Goal: Task Accomplishment & Management: Manage account settings

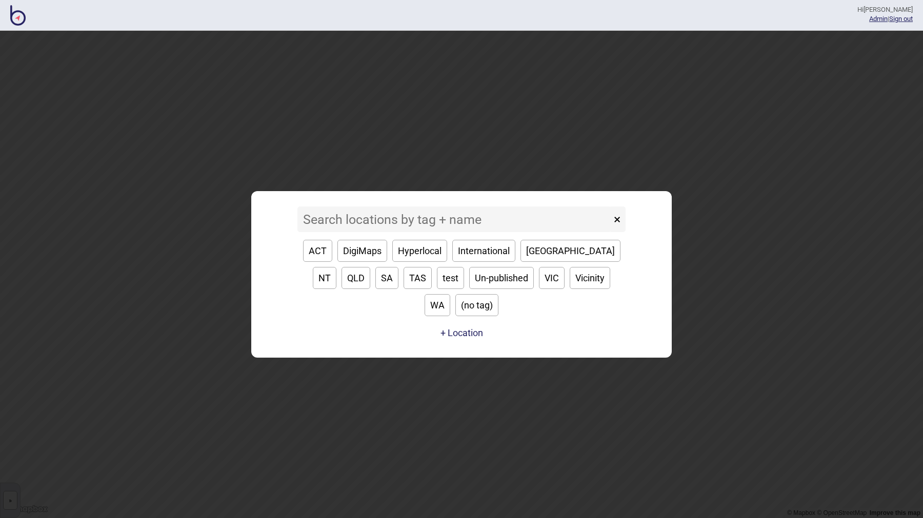
click at [362, 226] on input at bounding box center [454, 220] width 314 height 26
click at [454, 231] on input at bounding box center [454, 220] width 314 height 26
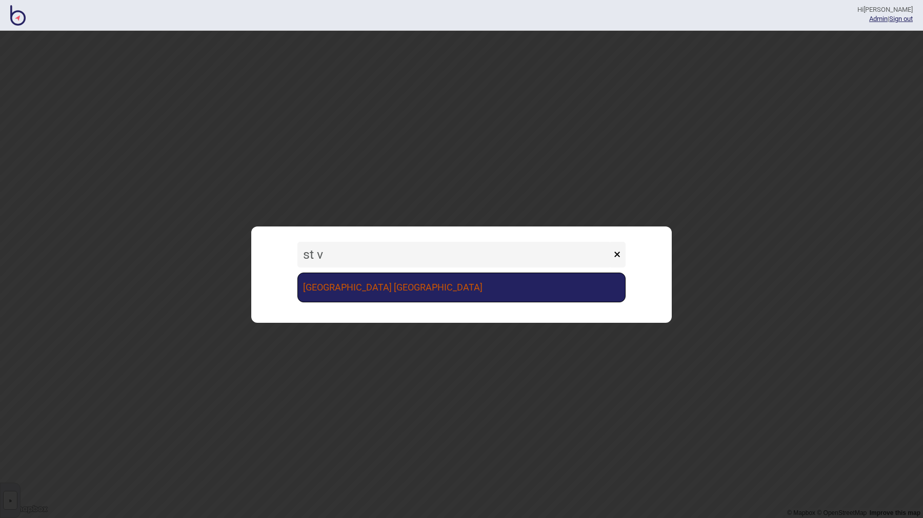
type input "st v"
click at [432, 280] on link "[GEOGRAPHIC_DATA] [GEOGRAPHIC_DATA]" at bounding box center [461, 288] width 328 height 30
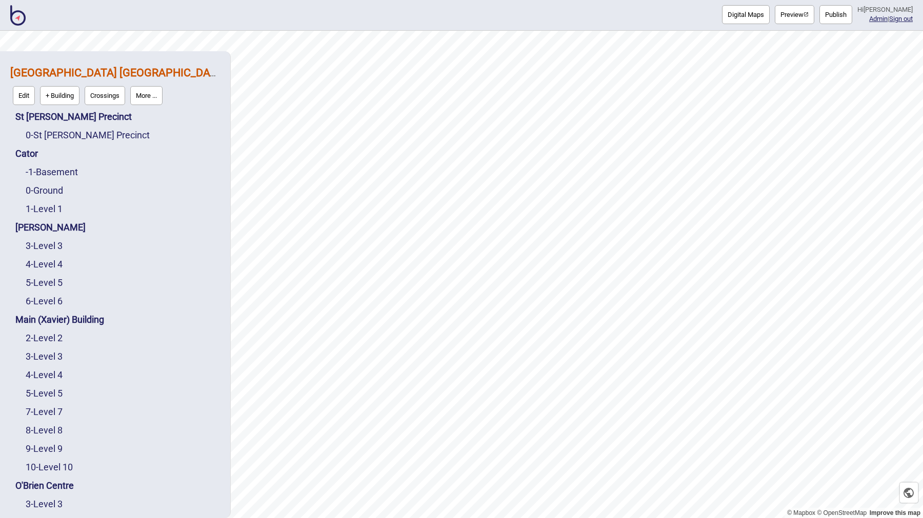
click at [153, 96] on button "More ..." at bounding box center [146, 95] width 32 height 19
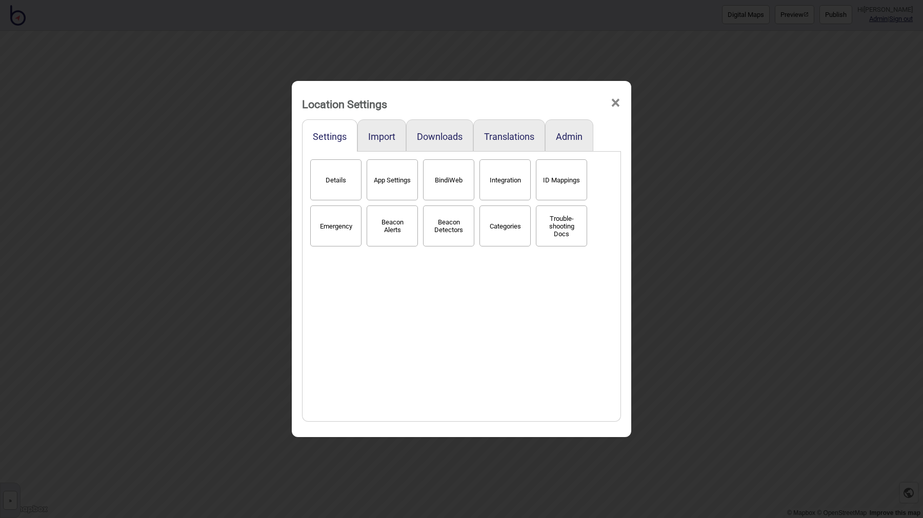
click at [443, 177] on button "BindiWeb" at bounding box center [448, 179] width 51 height 41
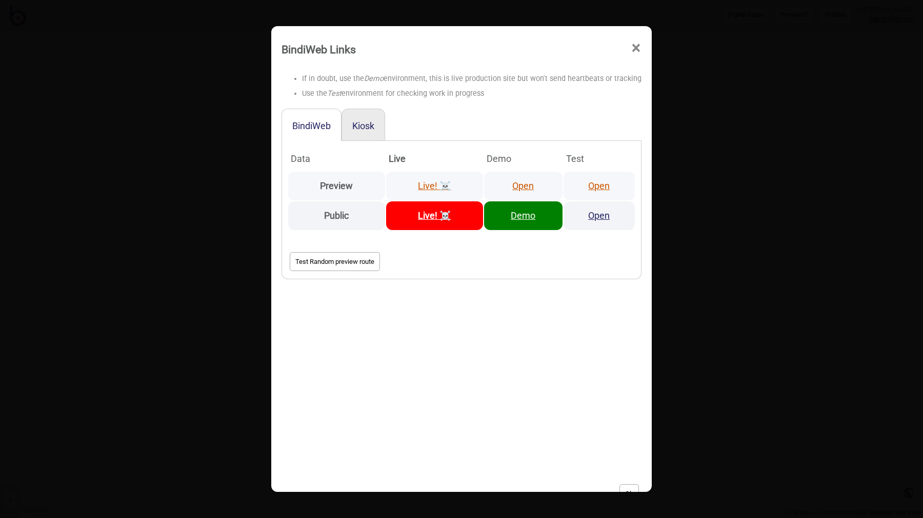
click at [589, 187] on link "Open" at bounding box center [599, 185] width 22 height 11
click at [631, 45] on span "×" at bounding box center [635, 48] width 11 height 34
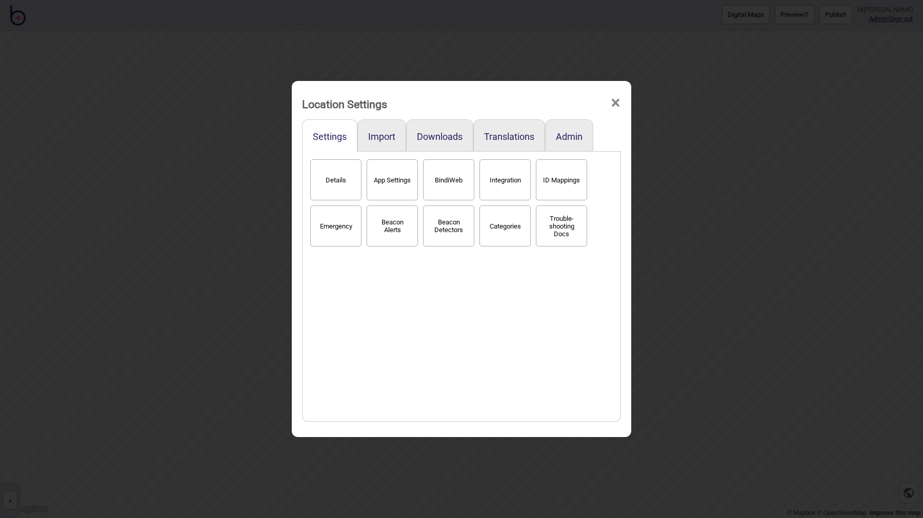
click at [401, 185] on button "App Settings" at bounding box center [391, 179] width 51 height 41
select select "2"
select select "Hyperlocal"
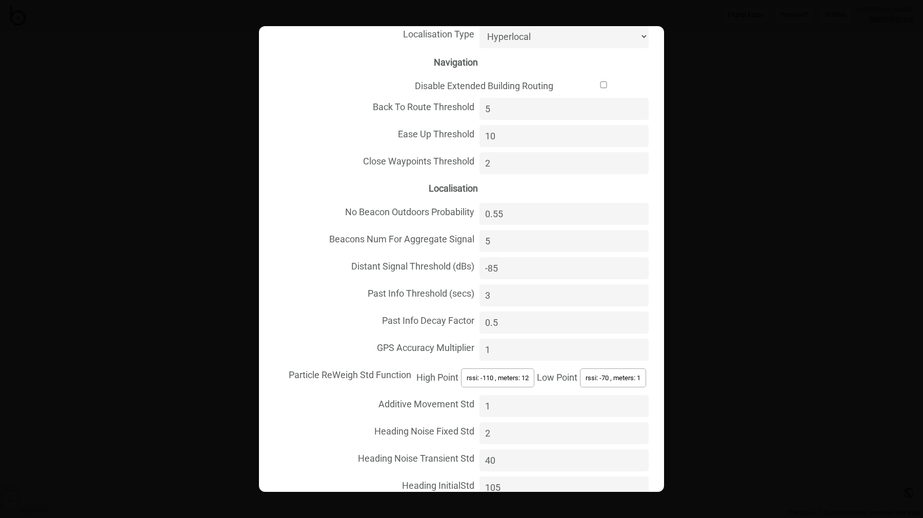
scroll to position [183, 0]
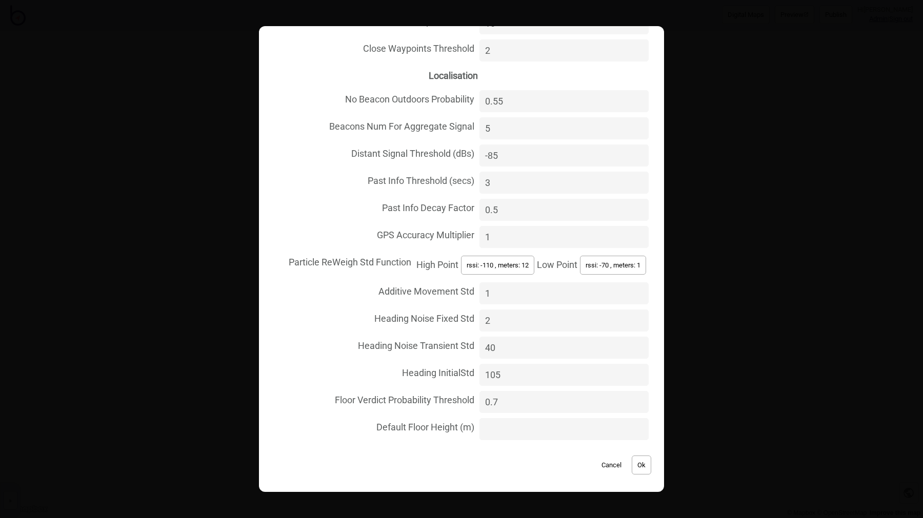
click at [613, 467] on button "Cancel" at bounding box center [611, 465] width 30 height 19
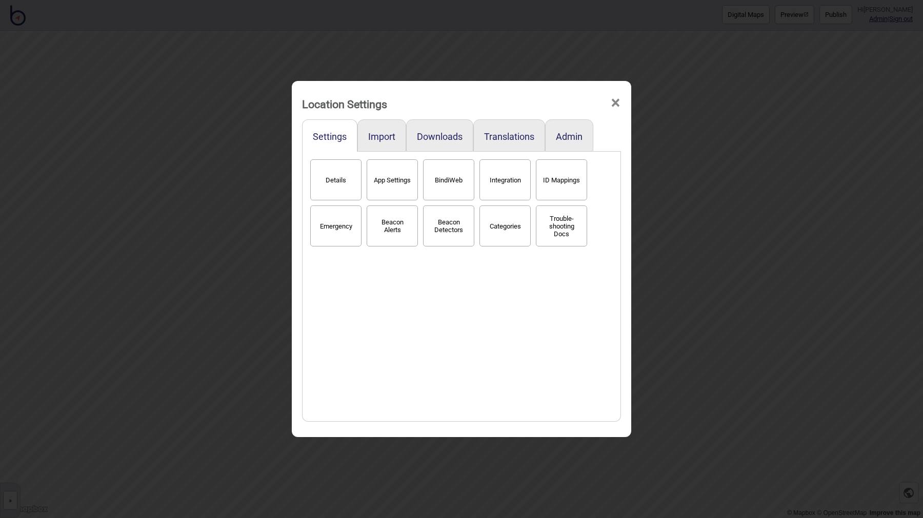
click at [352, 183] on button "Details" at bounding box center [335, 179] width 51 height 41
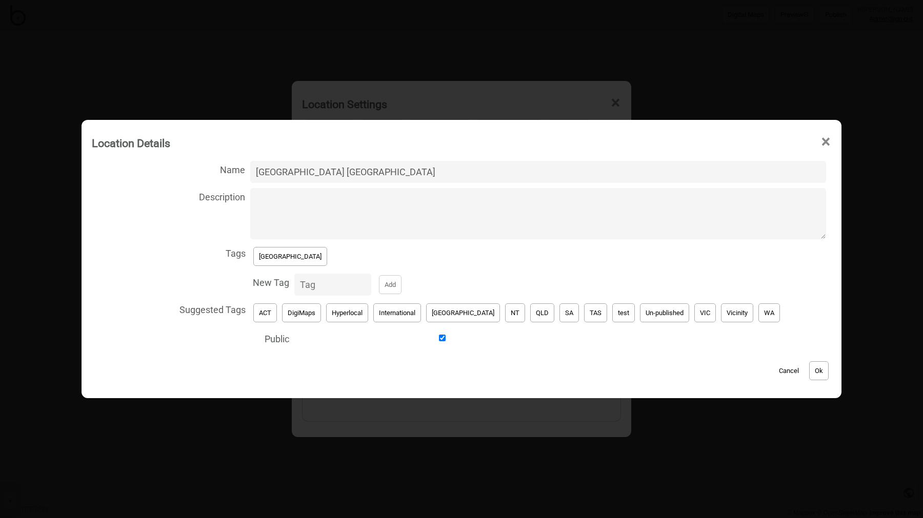
click at [820, 144] on span "×" at bounding box center [825, 142] width 11 height 34
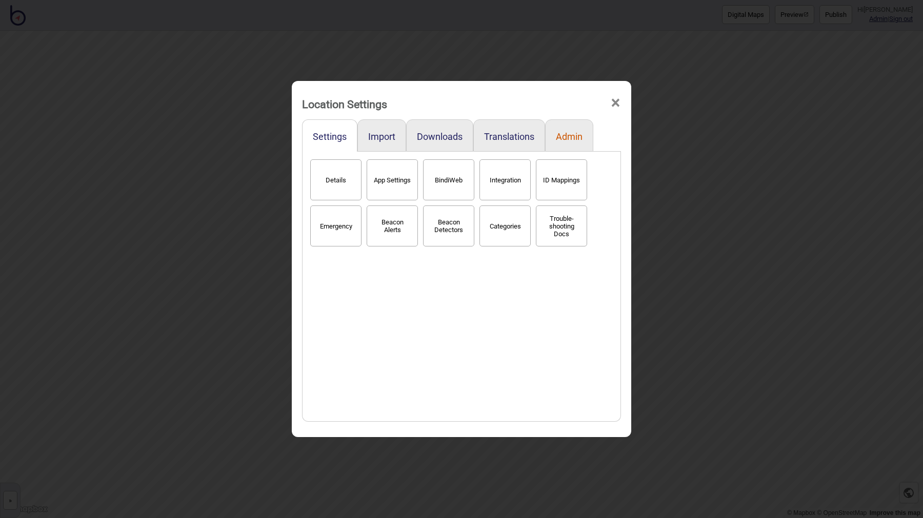
click at [569, 140] on button "Admin" at bounding box center [569, 136] width 27 height 11
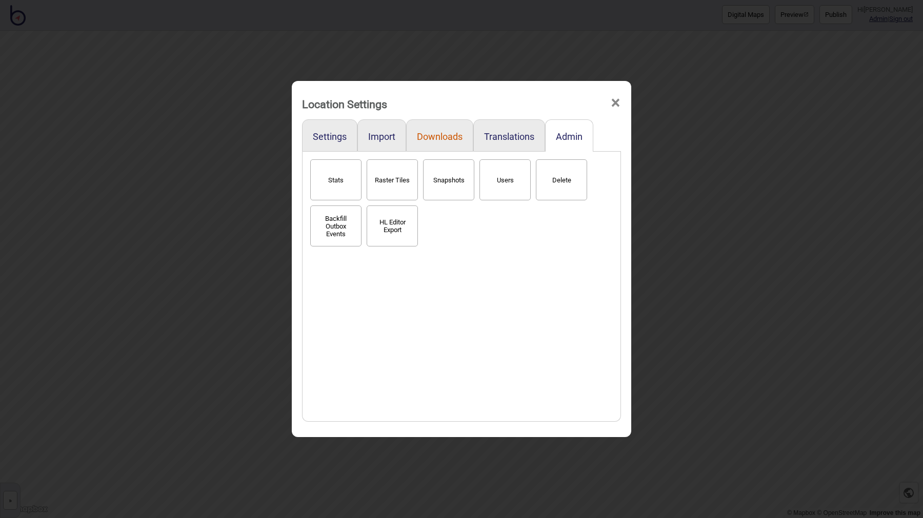
click at [429, 137] on button "Downloads" at bounding box center [440, 136] width 46 height 11
click at [504, 133] on button "Translations" at bounding box center [509, 136] width 50 height 11
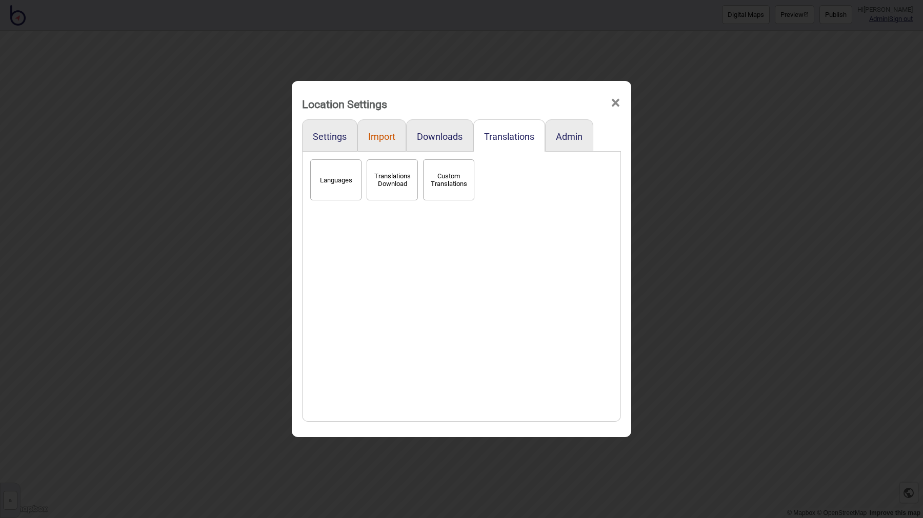
click at [380, 137] on button "Import" at bounding box center [381, 136] width 27 height 11
click at [610, 105] on span "×" at bounding box center [615, 103] width 11 height 34
